Goal: Information Seeking & Learning: Learn about a topic

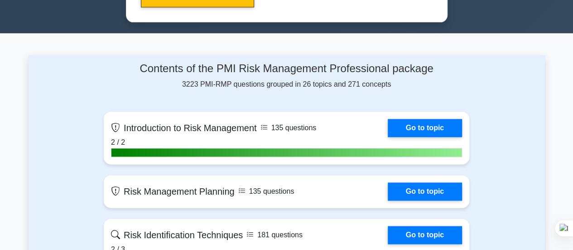
scroll to position [573, 0]
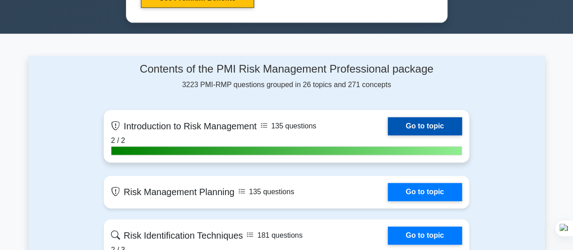
click at [388, 120] on link "Go to topic" at bounding box center [425, 126] width 74 height 18
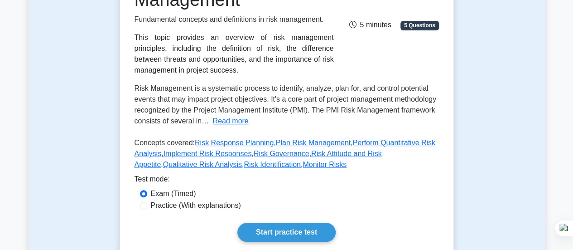
scroll to position [163, 0]
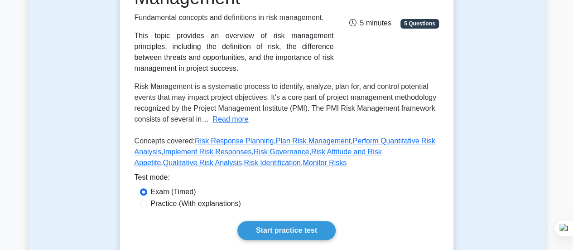
drag, startPoint x: 216, startPoint y: 120, endPoint x: 165, endPoint y: 58, distance: 79.8
click at [165, 58] on div "This topic provides an overview of risk management principles, including the de…" at bounding box center [234, 51] width 199 height 43
click at [232, 118] on button "Read more" at bounding box center [230, 119] width 36 height 11
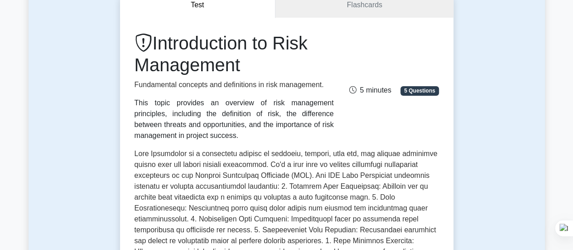
scroll to position [97, 0]
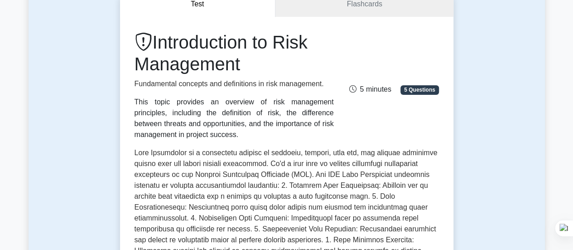
click at [228, 81] on p "Fundamental concepts and definitions in risk management." at bounding box center [234, 83] width 199 height 11
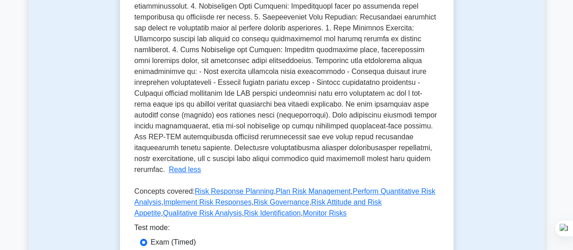
scroll to position [343, 0]
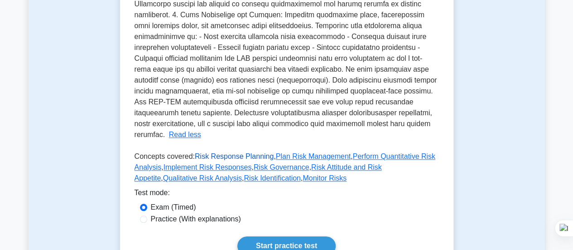
click at [216, 152] on link "Risk Response Planning" at bounding box center [234, 156] width 79 height 8
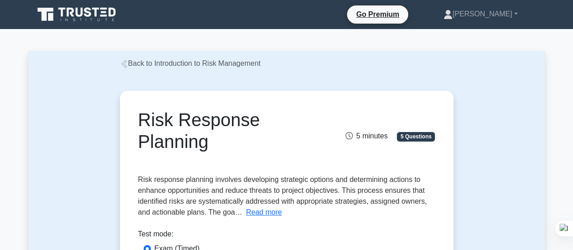
click at [159, 62] on link "Back to Introduction to Risk Management" at bounding box center [190, 63] width 141 height 8
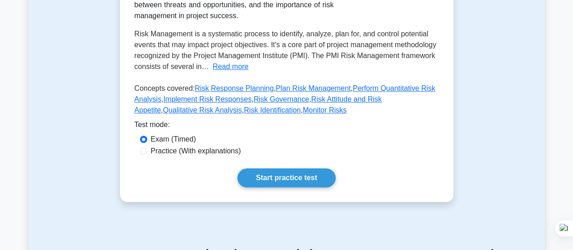
scroll to position [227, 0]
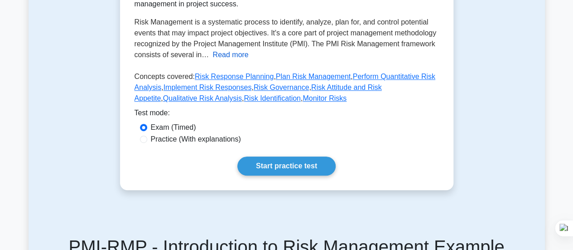
click at [221, 60] on button "Read more" at bounding box center [230, 54] width 36 height 11
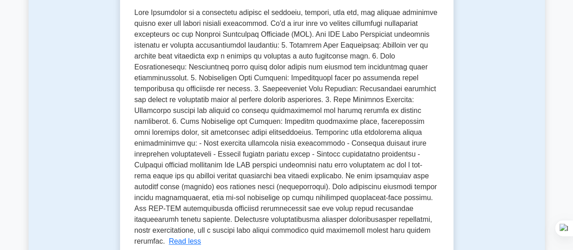
scroll to position [237, 0]
click at [294, 149] on span at bounding box center [286, 126] width 303 height 236
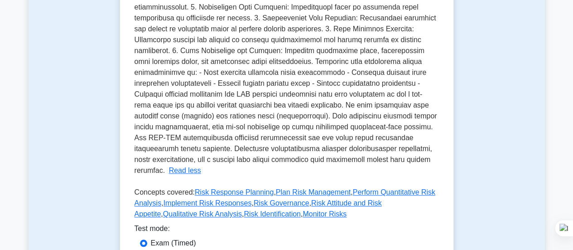
scroll to position [0, 0]
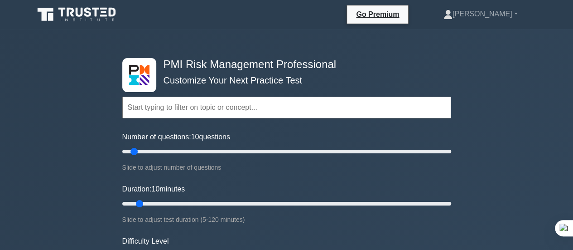
click at [77, 18] on icon at bounding box center [77, 14] width 87 height 17
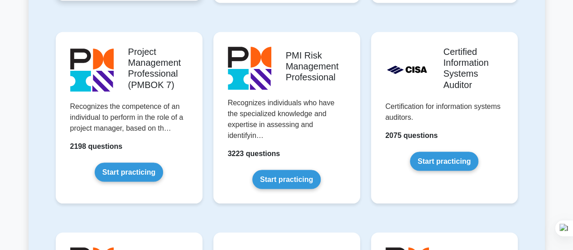
scroll to position [777, 0]
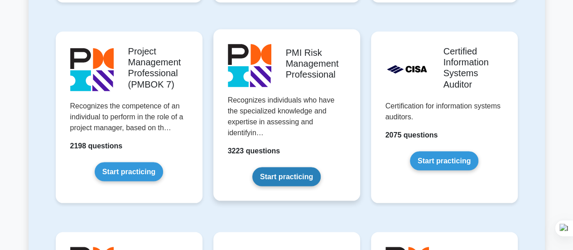
click at [292, 167] on link "Start practicing" at bounding box center [286, 176] width 68 height 19
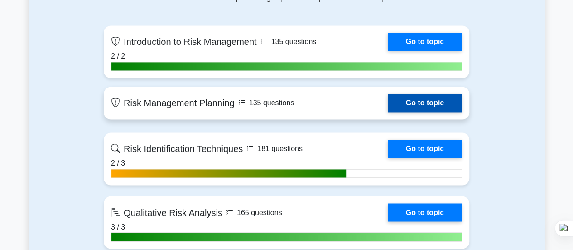
scroll to position [740, 0]
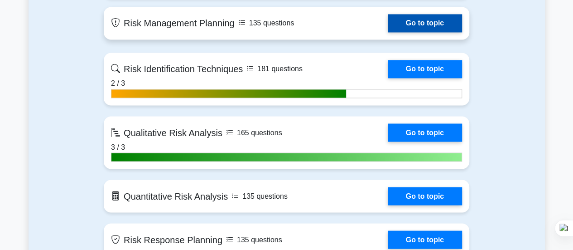
click at [413, 17] on link "Go to topic" at bounding box center [425, 23] width 74 height 18
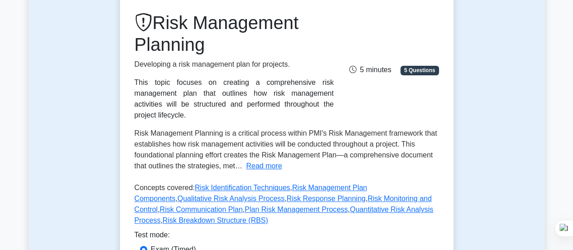
scroll to position [117, 0]
click at [263, 160] on button "Read more" at bounding box center [264, 165] width 36 height 11
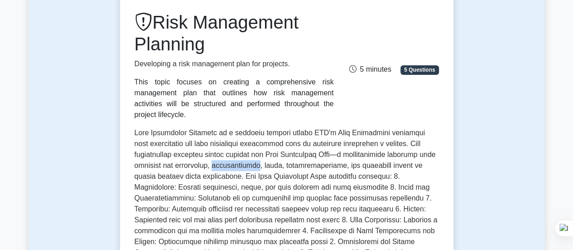
click at [263, 155] on span at bounding box center [286, 241] width 303 height 225
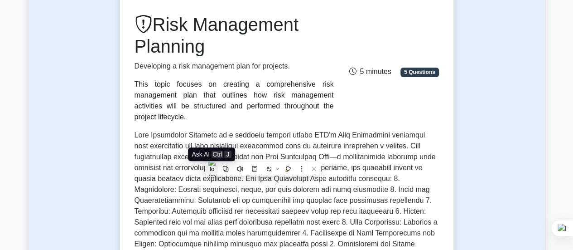
click at [212, 171] on img at bounding box center [211, 168] width 7 height 21
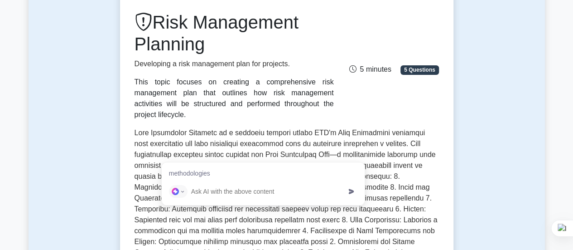
click at [265, 127] on div "Risk Management Planning is a critical process within PMI's Risk Management fra…" at bounding box center [287, 241] width 304 height 228
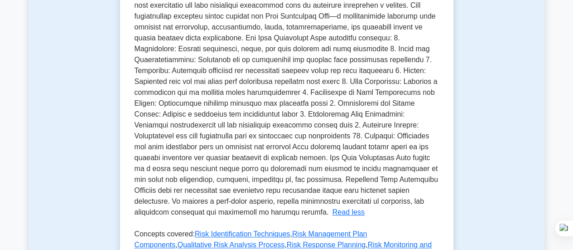
scroll to position [256, 0]
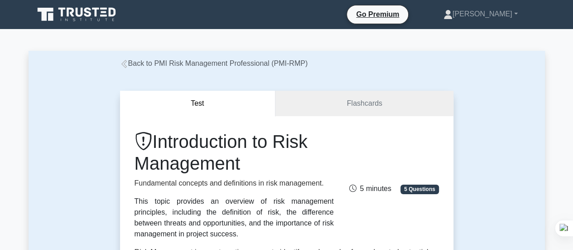
click at [122, 64] on icon at bounding box center [123, 64] width 5 height 8
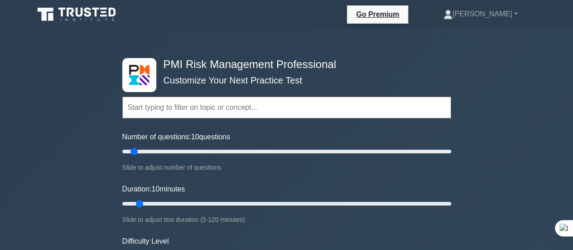
scroll to position [1196, 0]
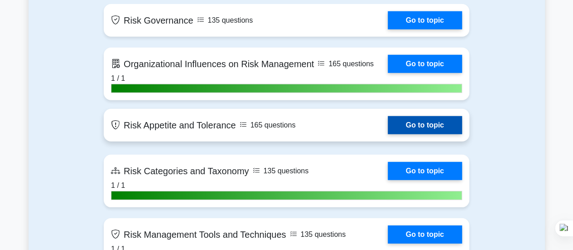
click at [418, 131] on link "Go to topic" at bounding box center [425, 125] width 74 height 18
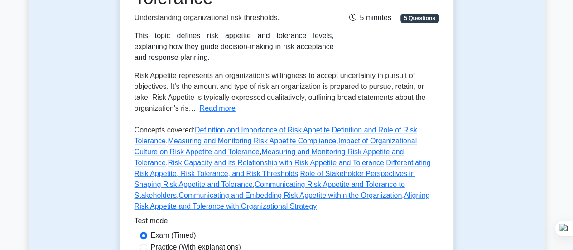
scroll to position [166, 0]
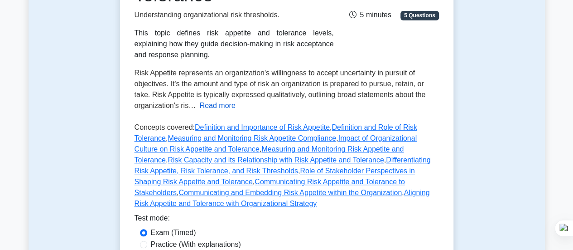
click at [216, 106] on button "Read more" at bounding box center [218, 105] width 36 height 11
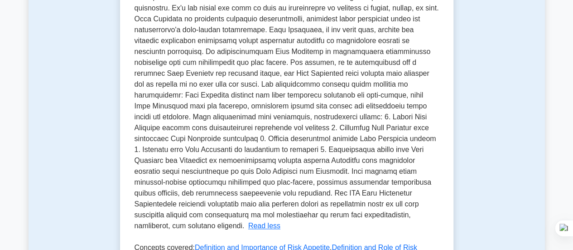
scroll to position [243, 0]
